Goal: Information Seeking & Learning: Check status

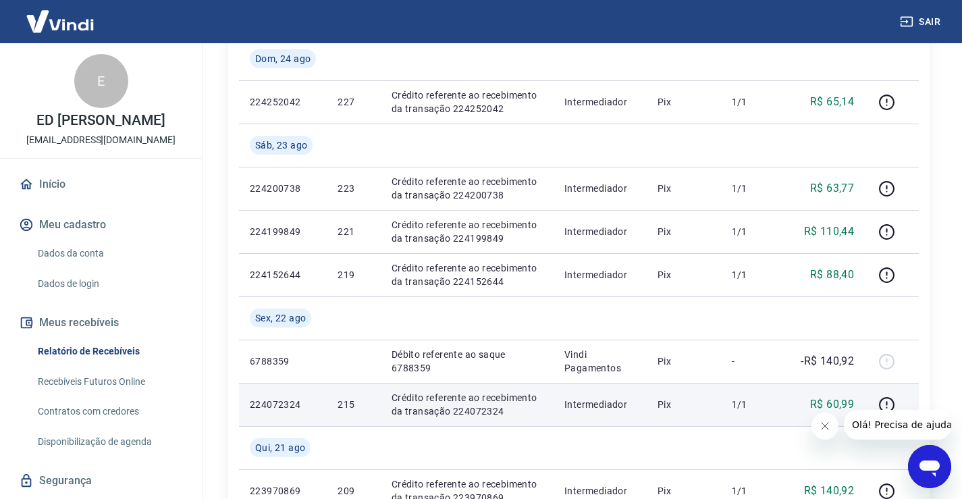
scroll to position [270, 0]
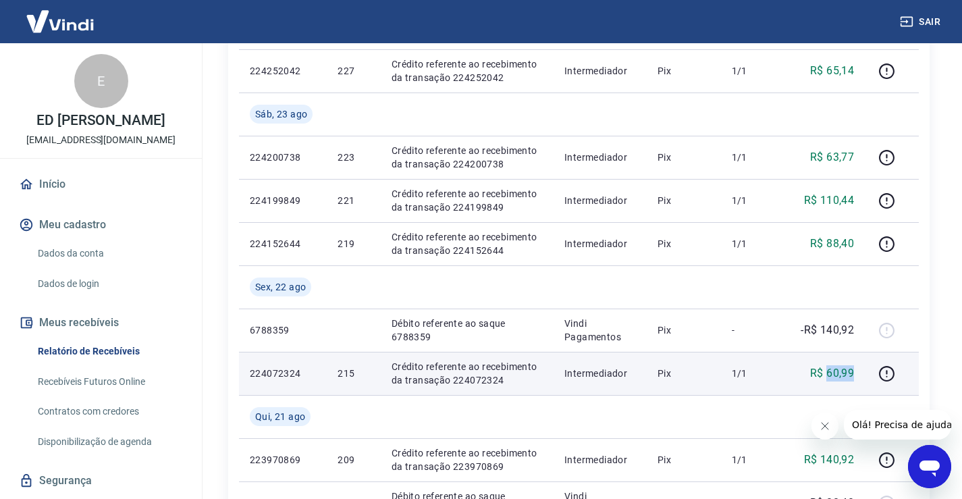
drag, startPoint x: 863, startPoint y: 376, endPoint x: 828, endPoint y: 371, distance: 35.4
click at [828, 371] on td "R$ 60,99" at bounding box center [824, 373] width 82 height 43
copy p "60,99"
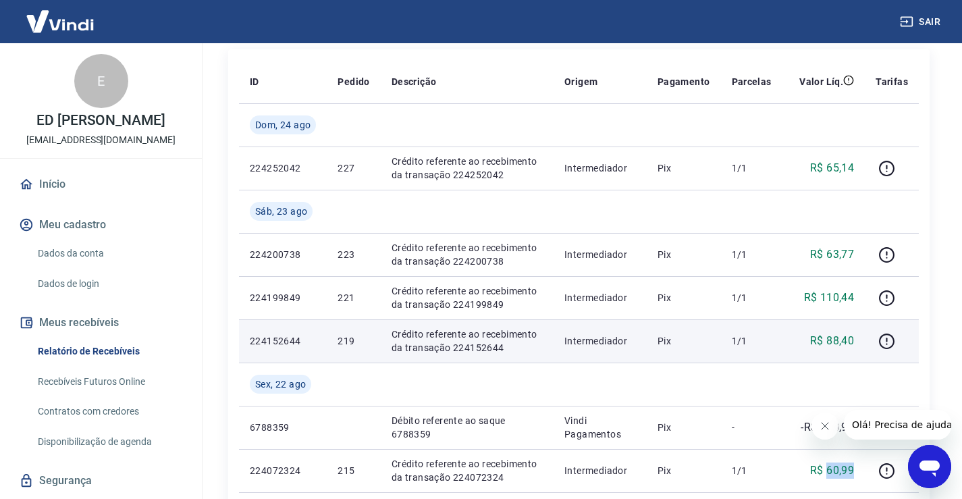
scroll to position [0, 0]
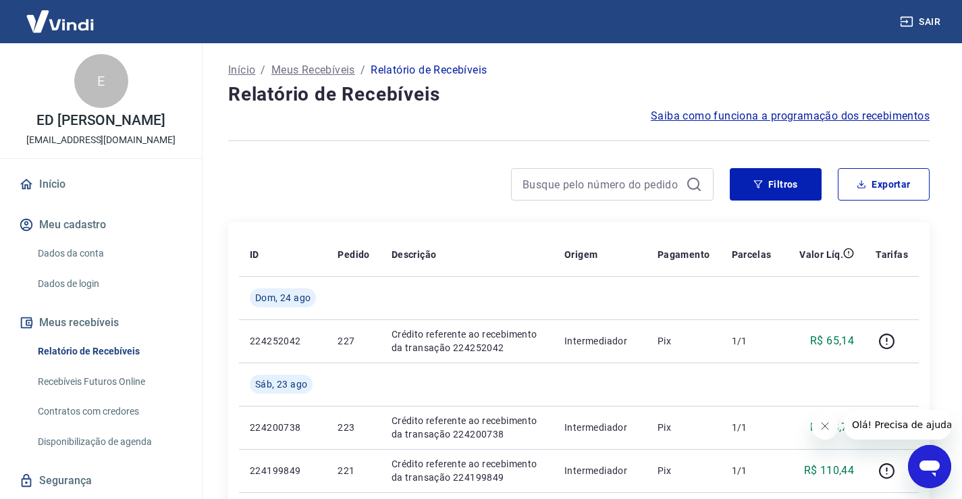
drag, startPoint x: 99, startPoint y: 398, endPoint x: 100, endPoint y: 382, distance: 15.6
click at [98, 396] on link "Recebíveis Futuros Online" at bounding box center [108, 382] width 153 height 28
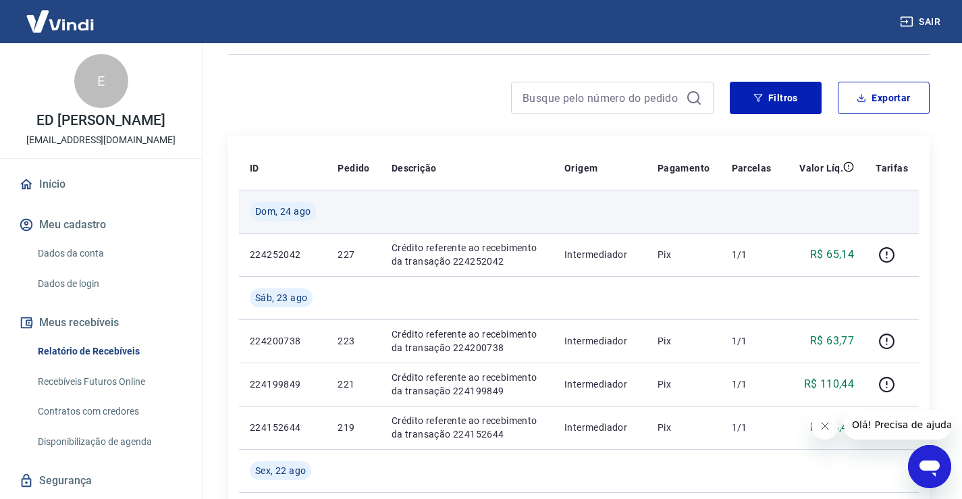
scroll to position [203, 0]
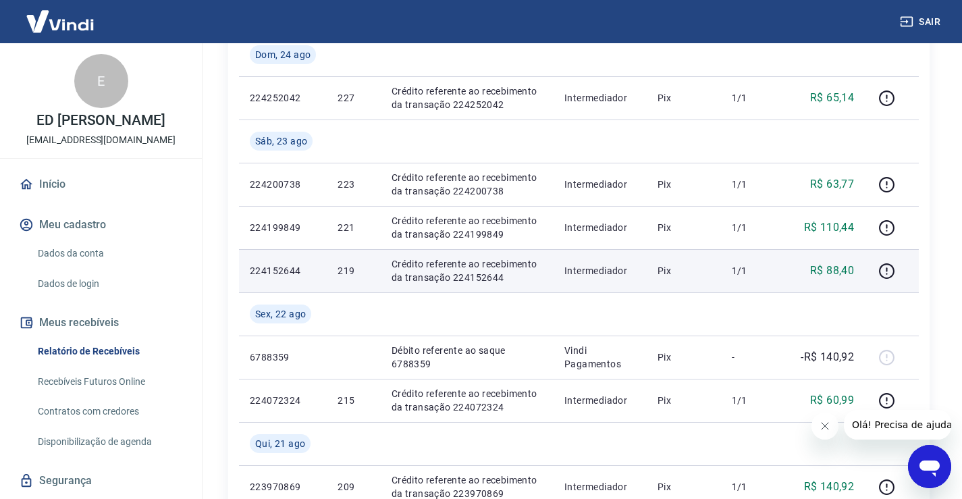
scroll to position [203, 0]
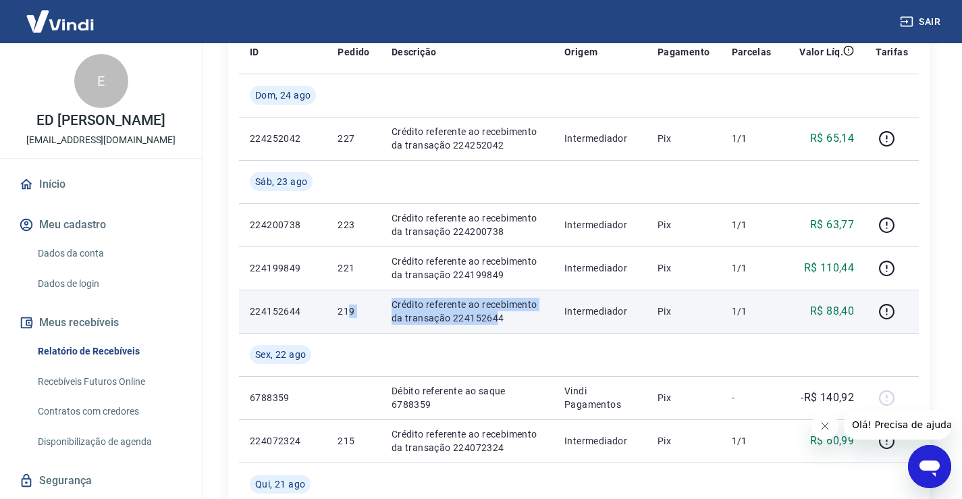
drag, startPoint x: 355, startPoint y: 313, endPoint x: 494, endPoint y: 313, distance: 139.8
click at [494, 313] on tr "224152644 219 Crédito referente ao recebimento da transação 224152644 Intermedi…" at bounding box center [579, 311] width 680 height 43
